Goal: Task Accomplishment & Management: Complete application form

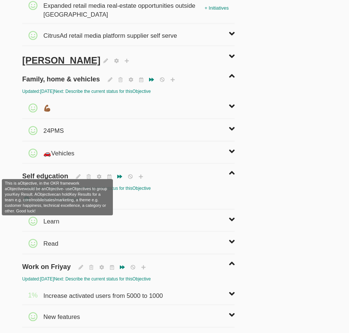
scroll to position [1338, 0]
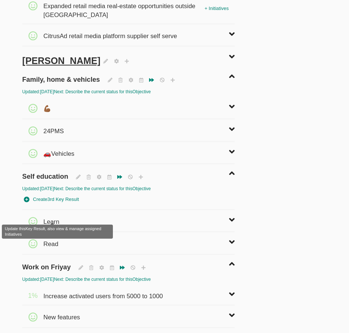
click at [56, 217] on span "Learn" at bounding box center [52, 218] width 18 height 16
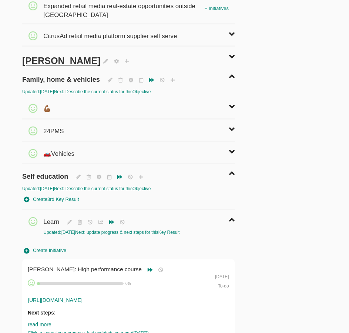
click at [50, 247] on span "Create Initiative" at bounding box center [45, 251] width 42 height 9
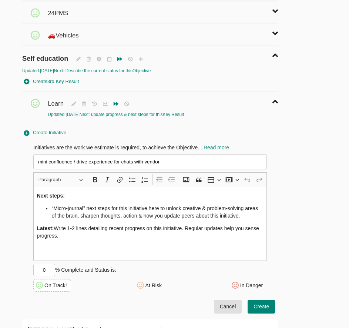
scroll to position [1384, 0]
type input "mini confluence / drive experience for chats with vendor"
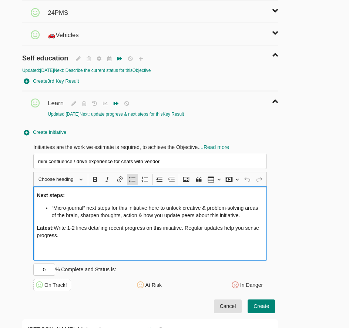
click at [142, 204] on li "“Micro-journal” next steps for this initiative here to unlock creative & proble…" at bounding box center [157, 211] width 212 height 15
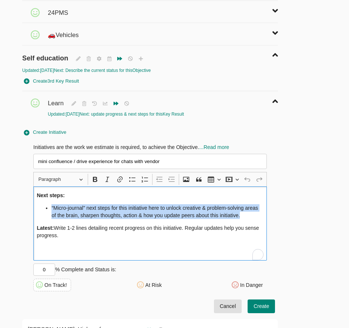
drag, startPoint x: 57, startPoint y: 220, endPoint x: 61, endPoint y: 231, distance: 11.4
click at [61, 231] on p "Latest: Write 1-2 lines detailing recent progress on this initiative. Regular u…" at bounding box center [150, 231] width 227 height 15
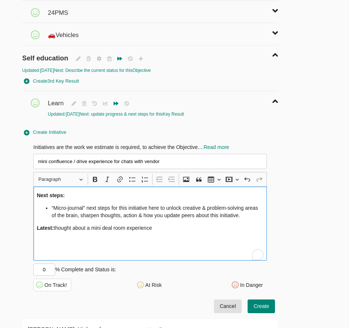
click at [260, 302] on span "Create" at bounding box center [262, 306] width 16 height 9
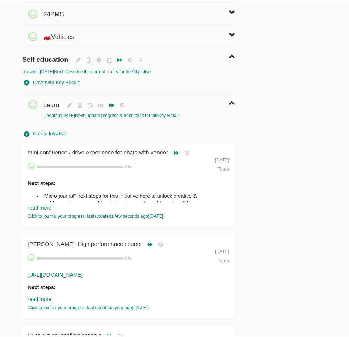
scroll to position [0, 0]
